Goal: Task Accomplishment & Management: Complete application form

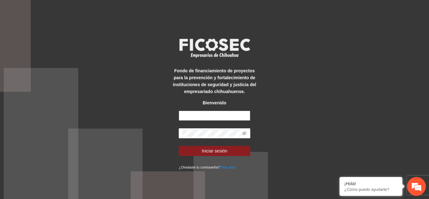
click at [193, 116] on input "text" at bounding box center [215, 116] width 72 height 10
type input "**********"
click at [179, 146] on button "Iniciar sesión" at bounding box center [215, 151] width 72 height 10
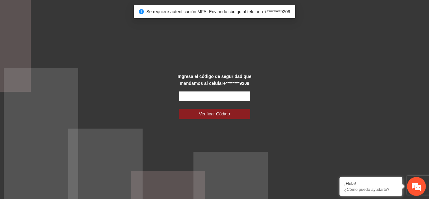
click at [213, 96] on input "text" at bounding box center [215, 96] width 72 height 10
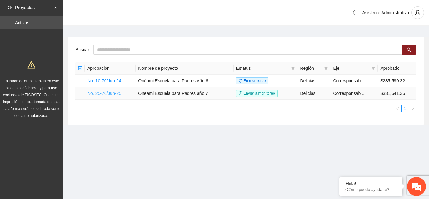
click at [107, 93] on link "No. 25-76/Jun-25" at bounding box center [104, 93] width 34 height 5
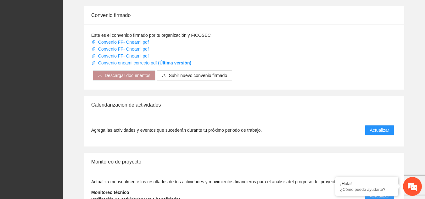
scroll to position [630, 0]
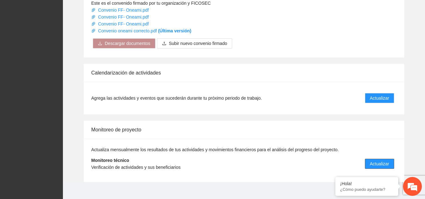
click at [386, 160] on span "Actualizar" at bounding box center [379, 163] width 19 height 7
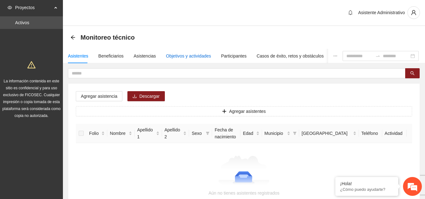
click at [192, 56] on div "Objetivos y actividades" at bounding box center [188, 55] width 45 height 7
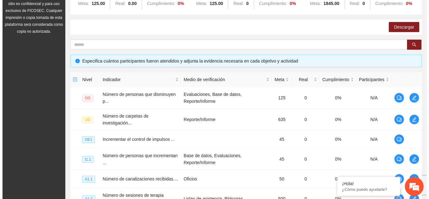
scroll to position [85, 0]
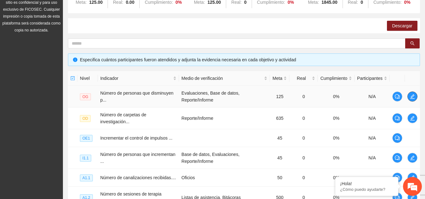
click at [410, 96] on icon "edit" at bounding box center [411, 96] width 5 height 5
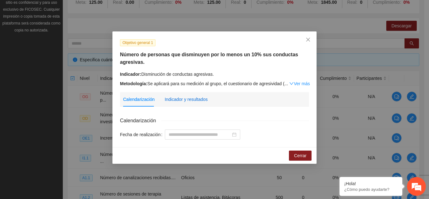
click at [191, 99] on div "Indicador y resultados" at bounding box center [186, 99] width 43 height 7
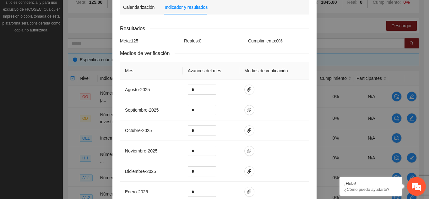
scroll to position [96, 0]
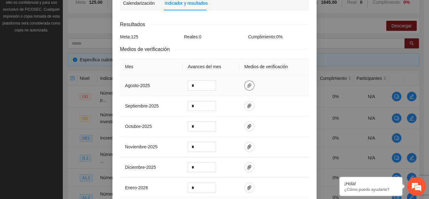
click at [247, 84] on icon "paper-clip" at bounding box center [249, 85] width 5 height 5
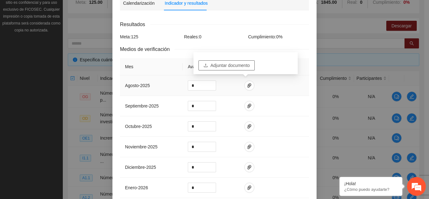
click at [231, 65] on span "Adjuntar documento" at bounding box center [230, 65] width 39 height 7
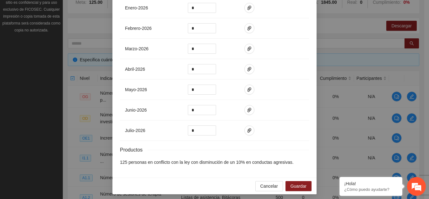
scroll to position [278, 0]
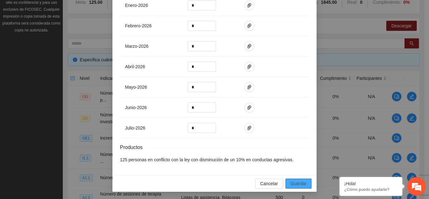
click at [291, 184] on span "Guardar" at bounding box center [299, 183] width 16 height 7
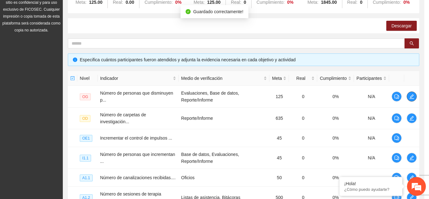
scroll to position [0, 0]
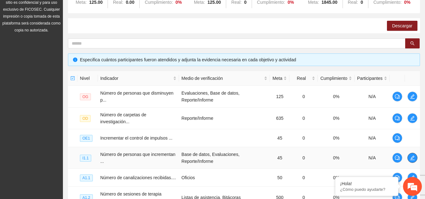
click at [410, 155] on icon "edit" at bounding box center [411, 157] width 5 height 5
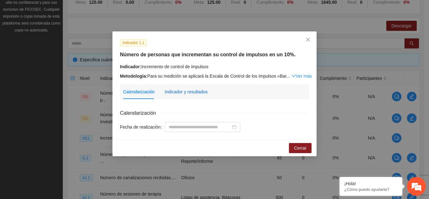
click at [185, 92] on div "Indicador y resultados" at bounding box center [186, 91] width 43 height 7
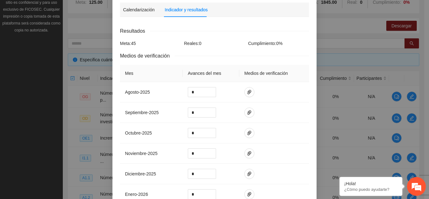
scroll to position [120, 0]
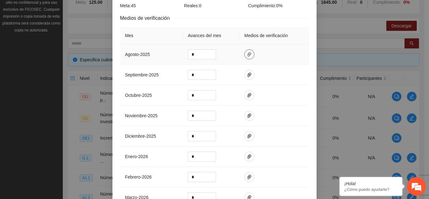
click at [247, 52] on icon "paper-clip" at bounding box center [249, 54] width 5 height 5
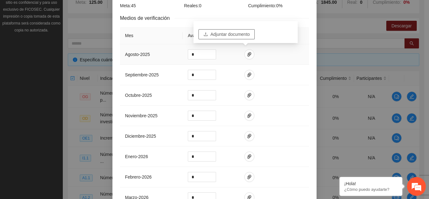
click at [222, 34] on span "Adjuntar documento" at bounding box center [230, 34] width 39 height 7
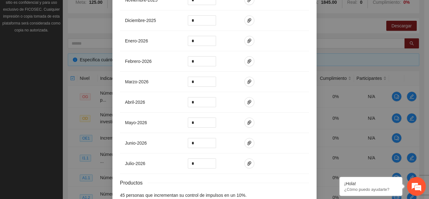
scroll to position [271, 0]
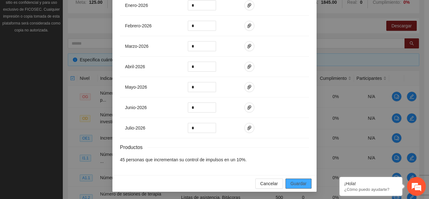
click at [301, 181] on span "Guardar" at bounding box center [299, 183] width 16 height 7
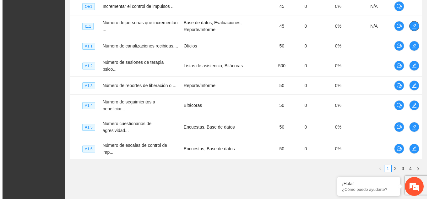
scroll to position [219, 0]
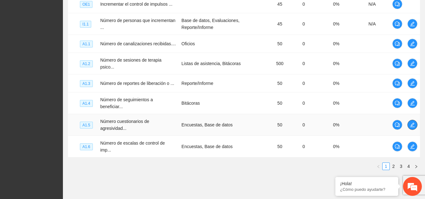
drag, startPoint x: 419, startPoint y: 109, endPoint x: 415, endPoint y: 109, distance: 3.8
click at [419, 114] on td at bounding box center [411, 125] width 15 height 22
click at [414, 122] on icon "edit" at bounding box center [411, 124] width 5 height 5
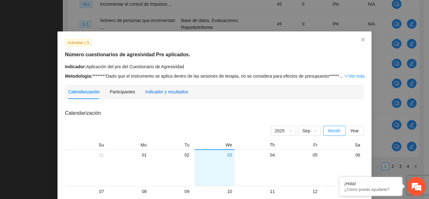
click at [150, 91] on div "Indicador y resultados" at bounding box center [166, 91] width 43 height 7
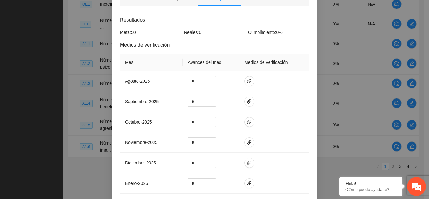
scroll to position [103, 0]
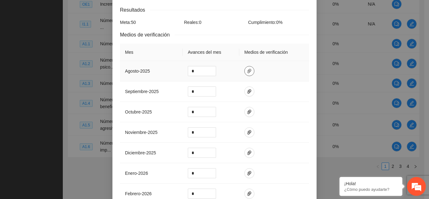
click at [245, 71] on span "paper-clip" at bounding box center [249, 71] width 9 height 5
click at [230, 53] on span "Adjuntar documento" at bounding box center [230, 50] width 39 height 7
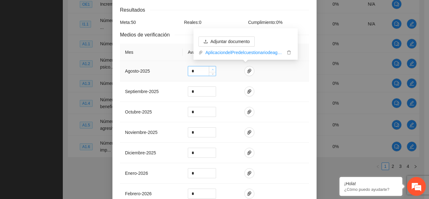
click at [212, 69] on icon "up" at bounding box center [213, 70] width 2 height 2
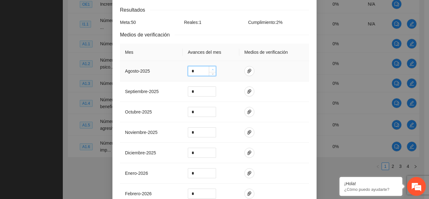
click at [212, 69] on icon "up" at bounding box center [213, 70] width 2 height 2
type input "*"
click at [212, 69] on icon "up" at bounding box center [213, 70] width 2 height 2
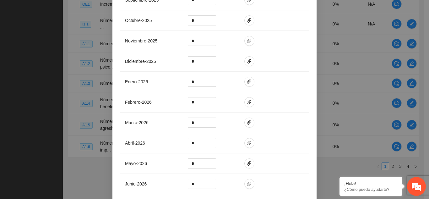
scroll to position [271, 0]
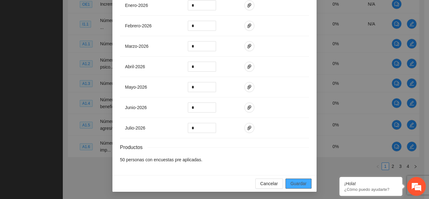
click at [298, 183] on span "Guardar" at bounding box center [299, 183] width 16 height 7
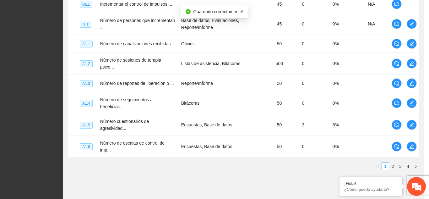
scroll to position [239, 0]
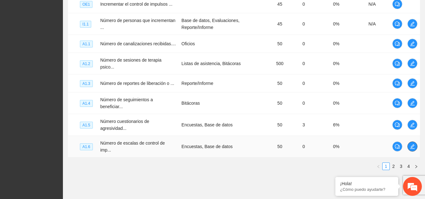
click at [412, 144] on icon "edit" at bounding box center [412, 146] width 4 height 4
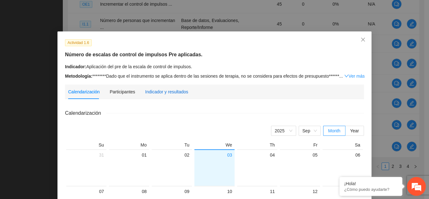
click at [182, 89] on div "Indicador y resultados" at bounding box center [166, 91] width 43 height 7
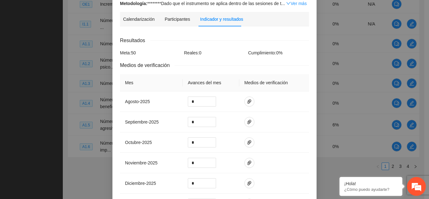
scroll to position [94, 0]
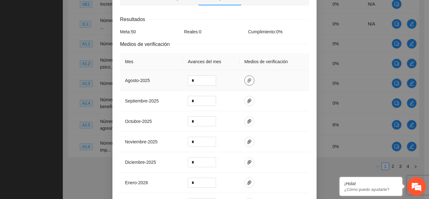
click at [248, 80] on icon "paper-clip" at bounding box center [249, 80] width 5 height 5
click at [220, 63] on span "Adjuntar documento" at bounding box center [230, 60] width 39 height 7
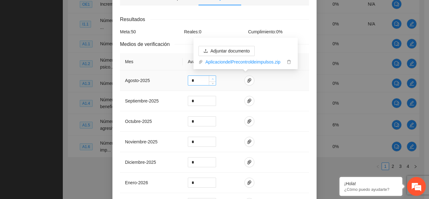
click at [212, 78] on icon "up" at bounding box center [213, 79] width 2 height 2
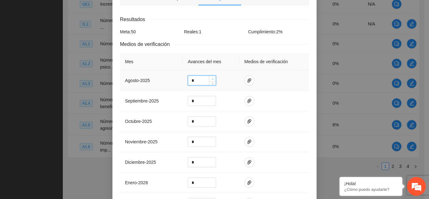
click at [212, 78] on icon "up" at bounding box center [213, 79] width 2 height 2
type input "*"
click at [212, 78] on icon "up" at bounding box center [213, 79] width 2 height 2
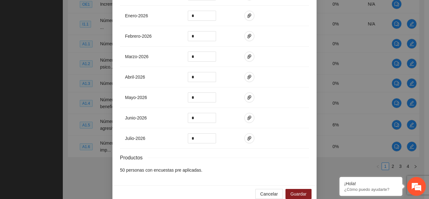
scroll to position [271, 0]
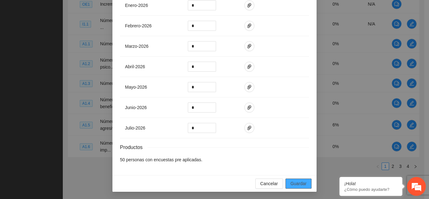
click at [302, 184] on span "Guardar" at bounding box center [299, 183] width 16 height 7
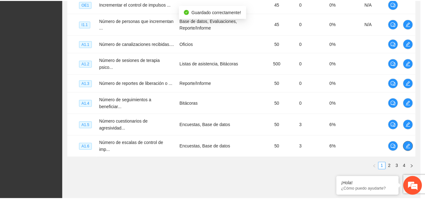
scroll to position [0, 0]
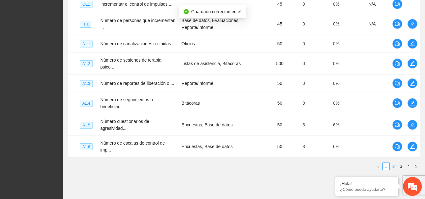
click at [393, 163] on link "2" at bounding box center [393, 166] width 7 height 7
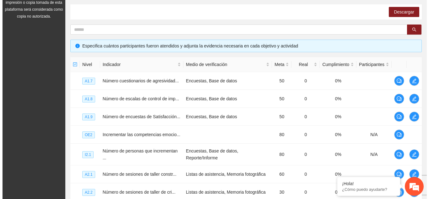
scroll to position [107, 0]
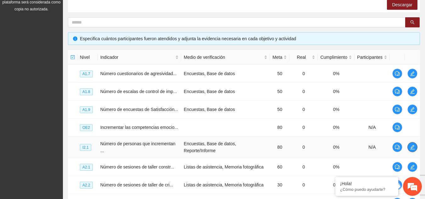
click at [411, 148] on icon "edit" at bounding box center [411, 147] width 5 height 5
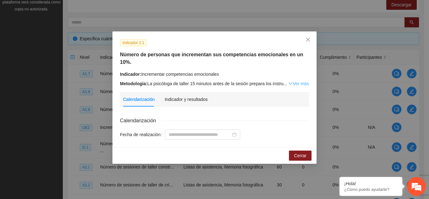
click at [301, 81] on link "Ver más" at bounding box center [298, 83] width 20 height 5
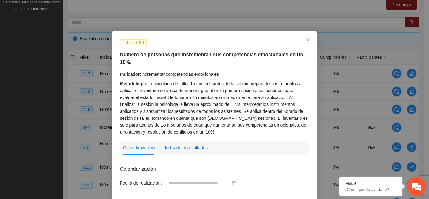
click at [190, 144] on div "Indicador y resultados" at bounding box center [186, 147] width 43 height 7
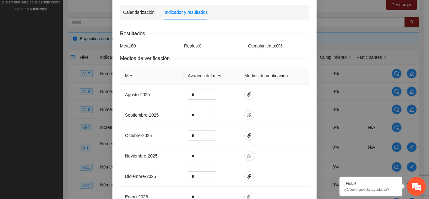
scroll to position [143, 0]
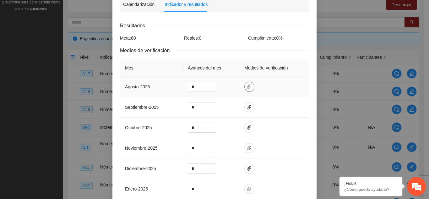
click at [247, 84] on icon "paper-clip" at bounding box center [249, 86] width 5 height 5
click at [237, 61] on span "Adjuntar documento" at bounding box center [230, 59] width 39 height 7
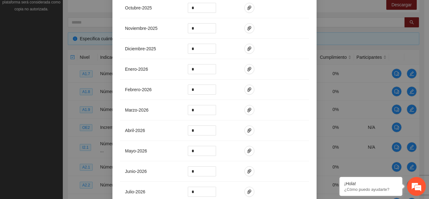
scroll to position [319, 0]
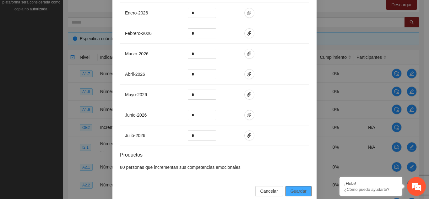
click at [291, 188] on span "Guardar" at bounding box center [299, 191] width 16 height 7
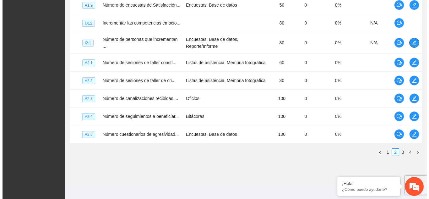
scroll to position [212, 0]
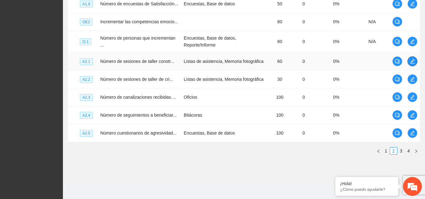
click at [409, 61] on icon "edit" at bounding box center [411, 61] width 5 height 5
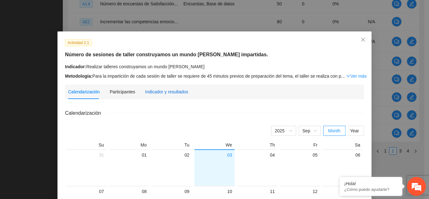
click at [155, 89] on div "Indicador y resultados" at bounding box center [166, 91] width 43 height 7
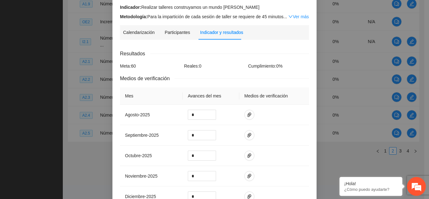
scroll to position [84, 0]
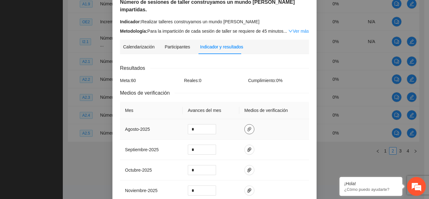
click at [247, 127] on icon "paper-clip" at bounding box center [249, 129] width 5 height 5
click at [239, 105] on span "Adjuntar documento" at bounding box center [230, 101] width 39 height 7
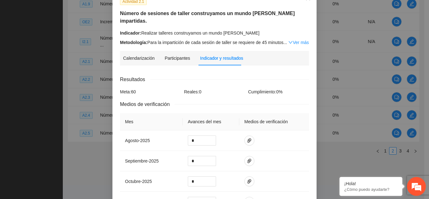
scroll to position [43, 0]
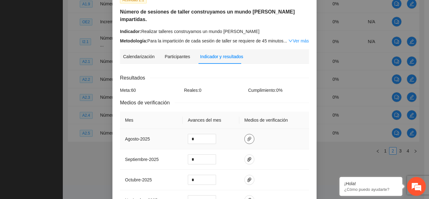
click at [247, 136] on icon "paper-clip" at bounding box center [249, 138] width 5 height 5
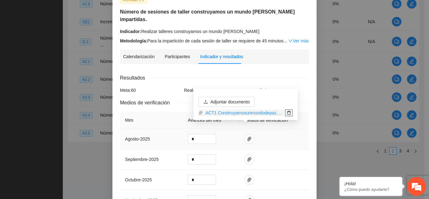
click at [288, 111] on icon "delete" at bounding box center [289, 113] width 4 height 4
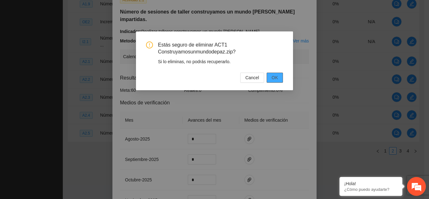
click at [277, 76] on span "OK" at bounding box center [275, 77] width 6 height 7
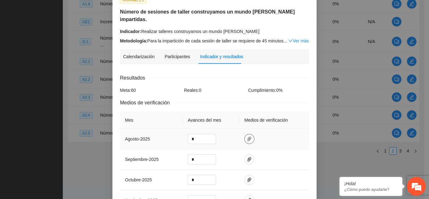
click at [247, 136] on icon "paper-clip" at bounding box center [249, 138] width 5 height 5
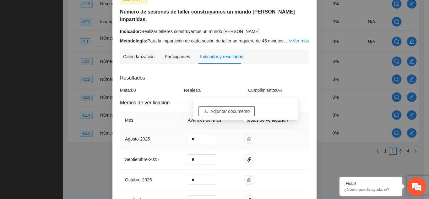
click at [238, 110] on span "Adjuntar documento" at bounding box center [230, 111] width 39 height 7
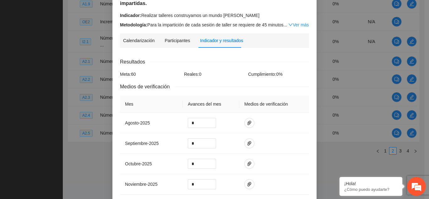
scroll to position [60, 0]
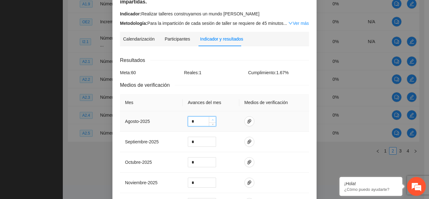
click at [212, 119] on icon "up" at bounding box center [213, 120] width 2 height 2
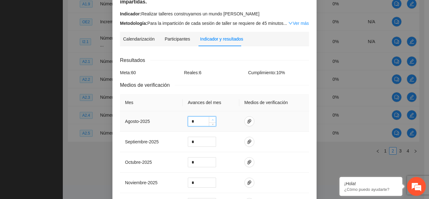
click at [212, 119] on icon "up" at bounding box center [213, 120] width 2 height 2
type input "**"
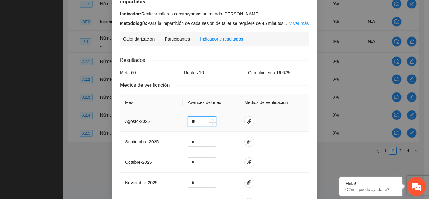
click at [212, 119] on icon "up" at bounding box center [213, 120] width 2 height 2
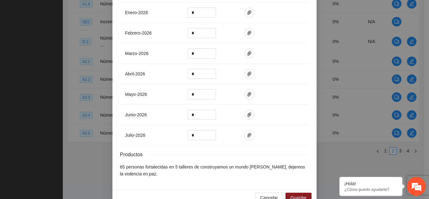
scroll to position [278, 0]
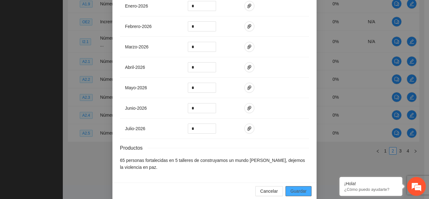
click at [305, 186] on button "Guardar" at bounding box center [299, 191] width 26 height 10
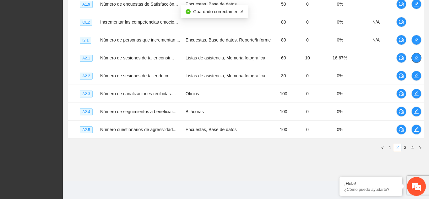
scroll to position [212, 0]
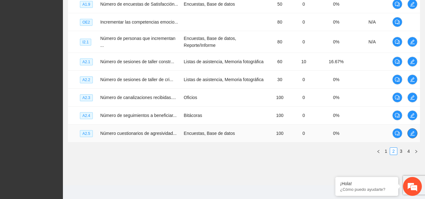
click at [410, 131] on icon "edit" at bounding box center [411, 133] width 5 height 5
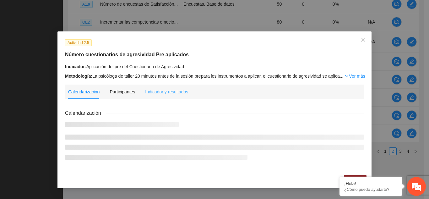
click at [154, 96] on div "Indicador y resultados" at bounding box center [166, 92] width 43 height 14
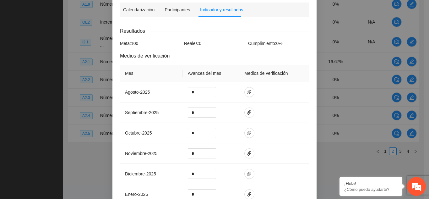
scroll to position [83, 0]
click at [244, 87] on button "button" at bounding box center [249, 91] width 10 height 10
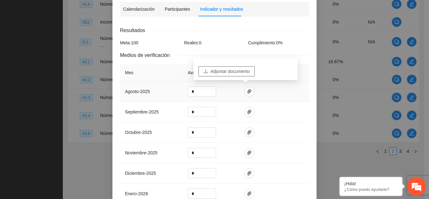
click at [210, 71] on button "Adjuntar documento" at bounding box center [227, 71] width 56 height 10
click at [216, 67] on button "Adjuntar documento" at bounding box center [227, 71] width 56 height 10
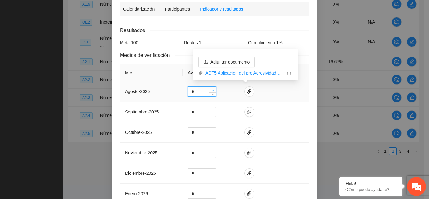
click at [212, 89] on icon "up" at bounding box center [213, 90] width 2 height 2
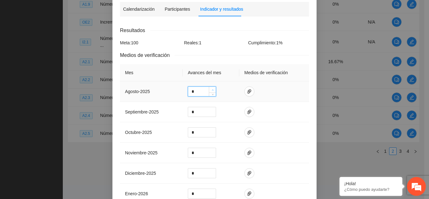
click at [212, 89] on icon "up" at bounding box center [213, 90] width 2 height 2
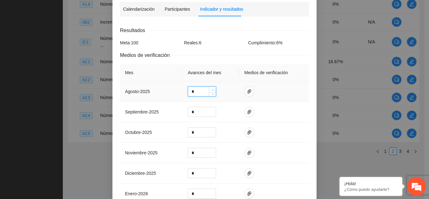
click at [212, 89] on icon "up" at bounding box center [213, 90] width 2 height 2
type input "**"
click at [212, 89] on icon "up" at bounding box center [213, 90] width 2 height 2
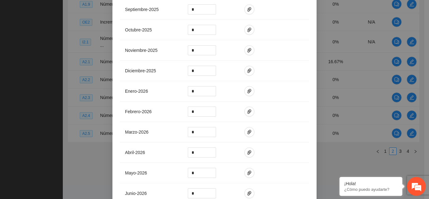
scroll to position [271, 0]
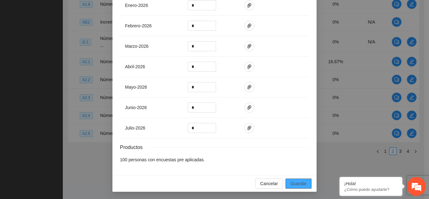
click at [297, 184] on span "Guardar" at bounding box center [299, 183] width 16 height 7
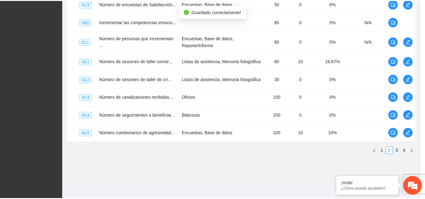
scroll to position [239, 0]
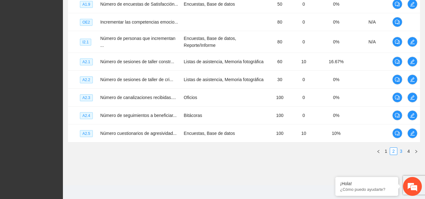
click at [400, 151] on link "3" at bounding box center [400, 151] width 7 height 7
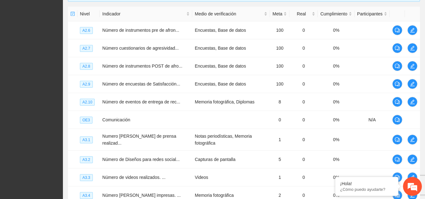
scroll to position [144, 0]
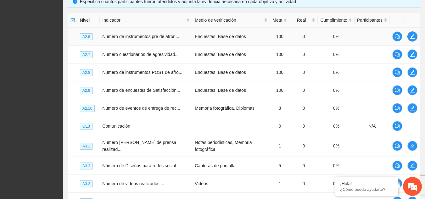
click at [412, 34] on icon "edit" at bounding box center [411, 36] width 5 height 5
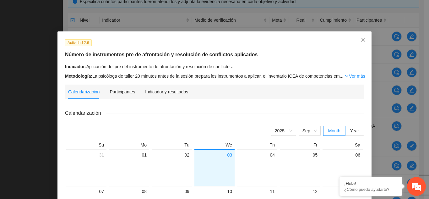
click at [360, 42] on span "Close" at bounding box center [363, 39] width 17 height 17
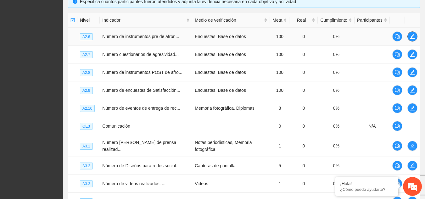
click at [413, 37] on icon "edit" at bounding box center [411, 36] width 5 height 5
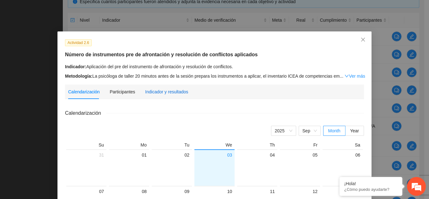
click at [164, 91] on div "Indicador y resultados" at bounding box center [166, 91] width 43 height 7
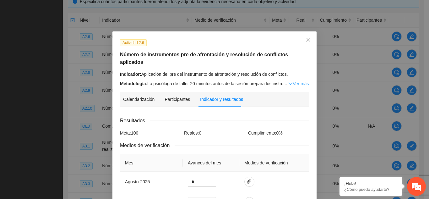
click at [297, 81] on link "Ver más" at bounding box center [298, 83] width 20 height 5
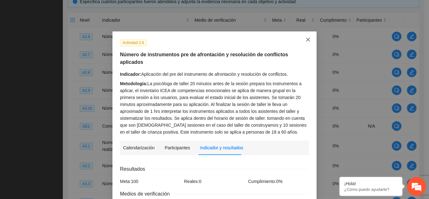
click at [306, 40] on icon "close" at bounding box center [308, 40] width 4 height 4
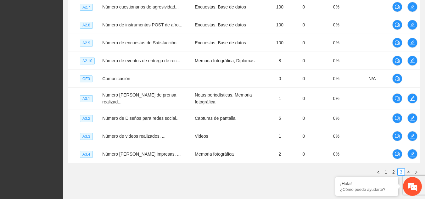
scroll to position [212, 0]
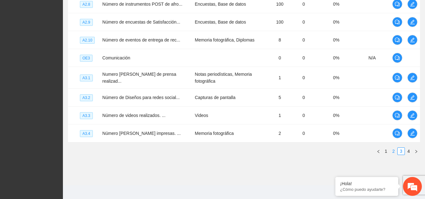
click at [393, 148] on link "2" at bounding box center [393, 151] width 7 height 7
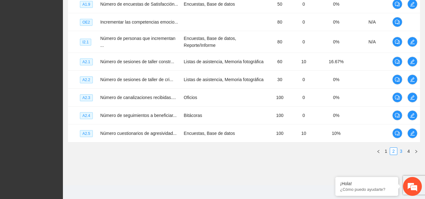
click at [399, 152] on link "3" at bounding box center [400, 151] width 7 height 7
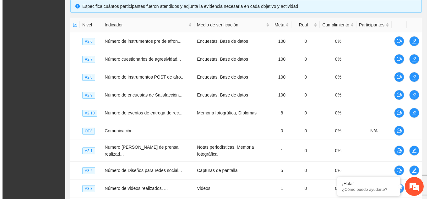
scroll to position [138, 0]
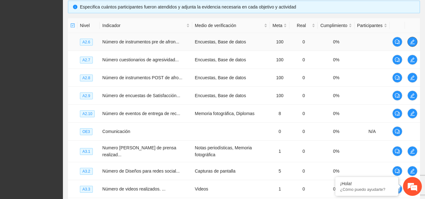
click at [413, 42] on icon "edit" at bounding box center [411, 41] width 5 height 5
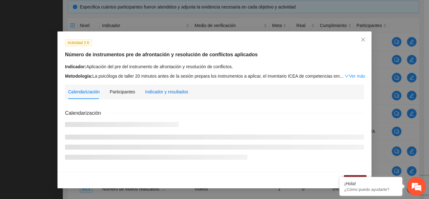
click at [164, 94] on div "Indicador y resultados" at bounding box center [166, 91] width 43 height 7
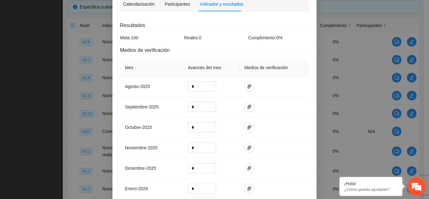
scroll to position [94, 0]
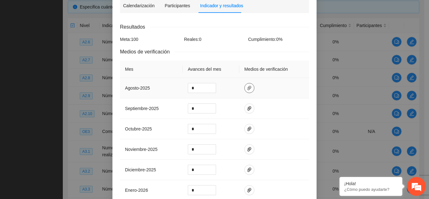
click at [247, 85] on icon "paper-clip" at bounding box center [249, 87] width 5 height 5
click at [240, 59] on span "Adjuntar documento" at bounding box center [230, 60] width 39 height 7
click at [212, 85] on icon "up" at bounding box center [213, 86] width 2 height 2
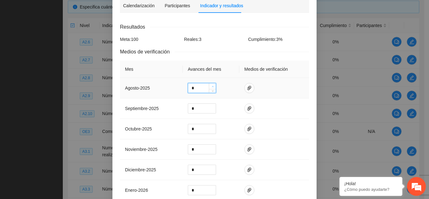
click at [212, 85] on icon "up" at bounding box center [213, 86] width 2 height 2
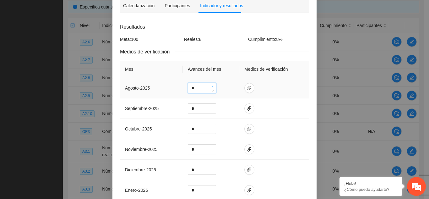
click at [212, 85] on icon "up" at bounding box center [213, 86] width 2 height 2
type input "**"
click at [212, 85] on icon "up" at bounding box center [213, 86] width 2 height 2
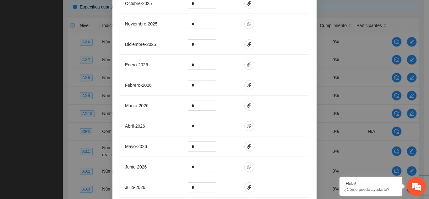
scroll to position [271, 0]
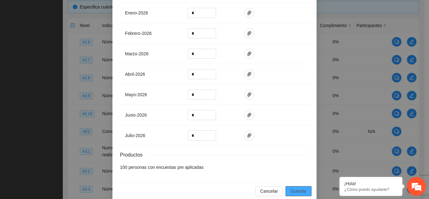
click at [296, 188] on span "Guardar" at bounding box center [299, 191] width 16 height 7
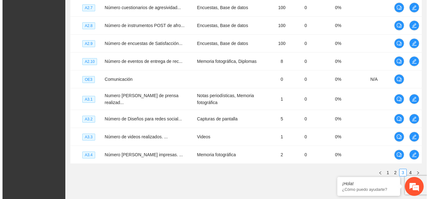
scroll to position [212, 0]
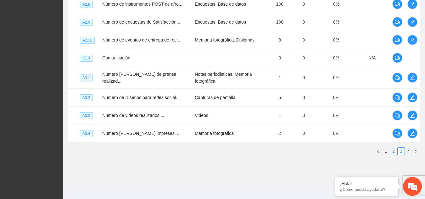
click at [391, 148] on link "2" at bounding box center [393, 151] width 7 height 7
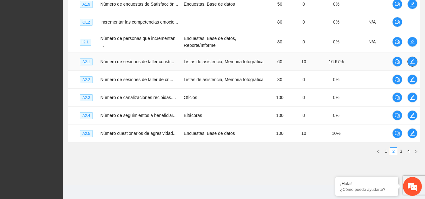
click at [411, 59] on icon "edit" at bounding box center [411, 61] width 5 height 5
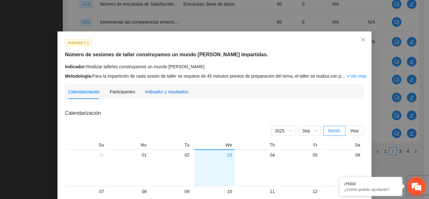
click at [163, 92] on div "Indicador y resultados" at bounding box center [166, 91] width 43 height 7
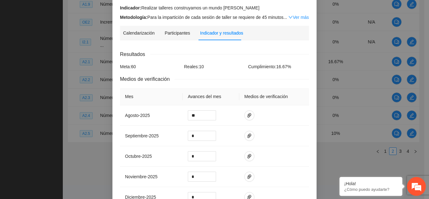
scroll to position [85, 0]
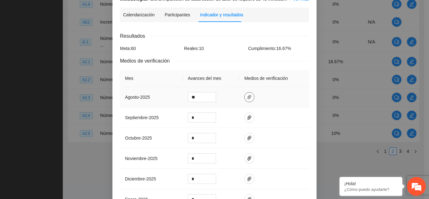
click at [247, 95] on icon "paper-clip" at bounding box center [249, 97] width 5 height 5
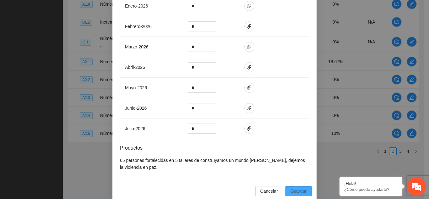
click at [299, 188] on span "Guardar" at bounding box center [299, 191] width 16 height 7
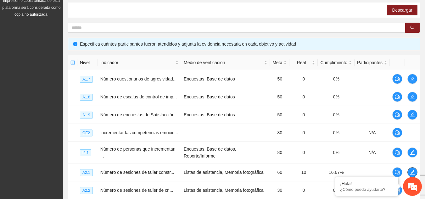
scroll to position [0, 0]
